Goal: Contribute content

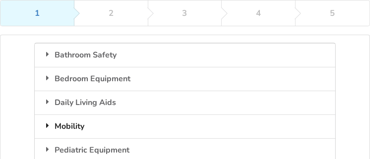
scroll to position [130, 0]
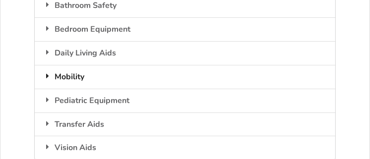
click at [84, 75] on div "Mobility" at bounding box center [185, 77] width 300 height 24
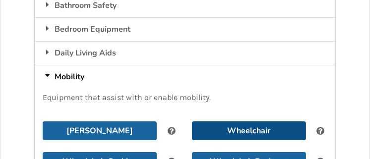
click at [224, 131] on button "Wheelchair" at bounding box center [249, 131] width 114 height 19
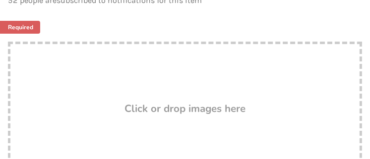
scroll to position [229, 0]
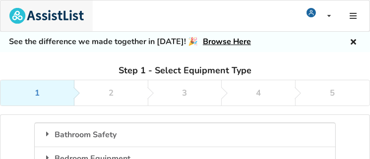
click at [18, 19] on img at bounding box center [46, 16] width 74 height 16
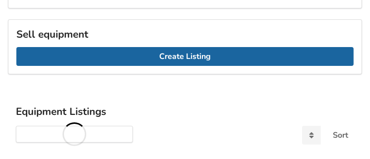
scroll to position [194, 0]
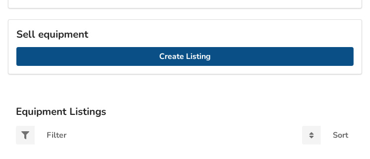
click at [225, 52] on link "Create Listing" at bounding box center [184, 56] width 337 height 19
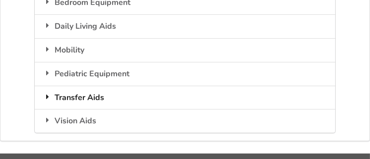
scroll to position [107, 0]
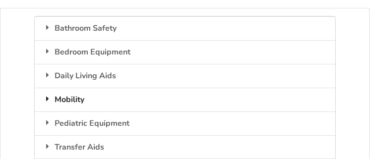
click at [109, 98] on div "Mobility" at bounding box center [185, 100] width 300 height 24
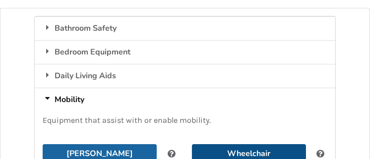
click at [255, 149] on button "Wheelchair" at bounding box center [249, 153] width 114 height 19
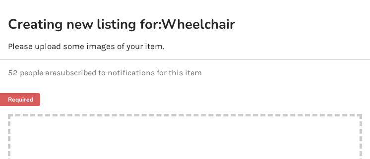
scroll to position [156, 0]
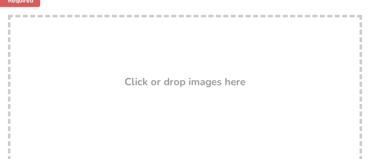
click at [148, 82] on h3 "Click or drop images here" at bounding box center [185, 81] width 121 height 13
click at [162, 78] on h3 "Click or drop images here" at bounding box center [185, 81] width 121 height 13
click at [197, 79] on h3 "Click or drop images here" at bounding box center [185, 81] width 121 height 13
click at [237, 83] on h3 "Click or drop images here" at bounding box center [185, 81] width 121 height 13
click at [131, 73] on div "Drop here! Click or drop images here" at bounding box center [185, 114] width 354 height 198
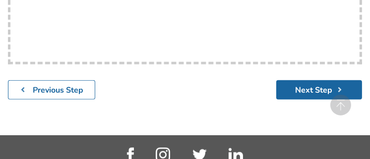
scroll to position [256, 0]
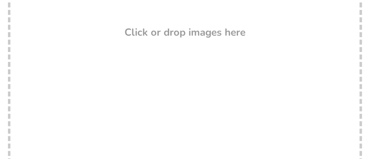
click at [132, 39] on div "Drop here! Click or drop images here" at bounding box center [185, 64] width 354 height 198
click at [224, 29] on h3 "Click or drop images here" at bounding box center [185, 32] width 121 height 13
click at [222, 35] on h3 "Click or drop images here" at bounding box center [185, 32] width 121 height 13
